Goal: Transaction & Acquisition: Book appointment/travel/reservation

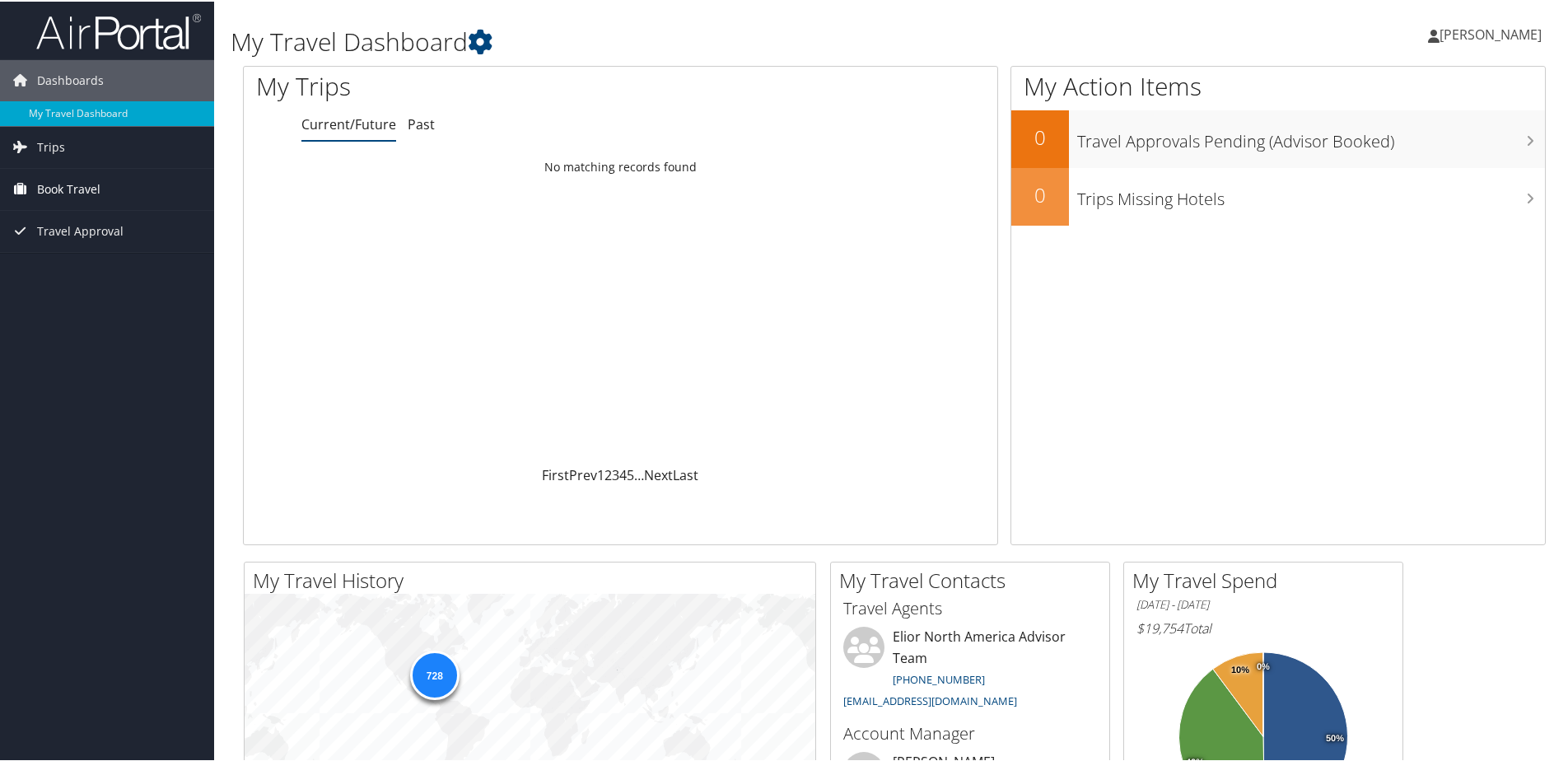
click at [72, 207] on span "Book Travel" at bounding box center [69, 187] width 63 height 41
click at [84, 271] on link "Book/Manage Online Trips" at bounding box center [107, 270] width 214 height 25
